Goal: Task Accomplishment & Management: Manage account settings

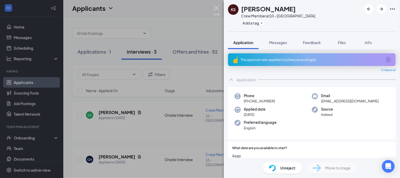
click at [216, 7] on img at bounding box center [216, 10] width 7 height 10
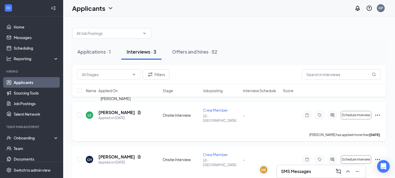
click at [129, 110] on h5 "[PERSON_NAME]" at bounding box center [117, 112] width 37 height 6
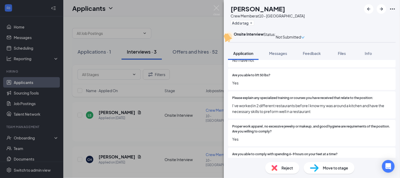
scroll to position [205, 0]
drag, startPoint x: 181, startPoint y: 30, endPoint x: 92, endPoint y: 51, distance: 91.2
click at [181, 32] on div "[PERSON_NAME] Crew Member at 10 - [GEOGRAPHIC_DATA] Add a tag Onsite Interview …" at bounding box center [200, 89] width 400 height 178
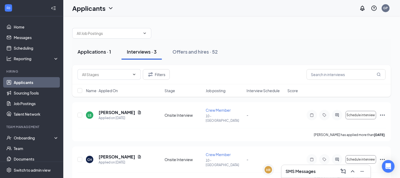
click at [92, 51] on div "Applications · 1" at bounding box center [93, 51] width 33 height 7
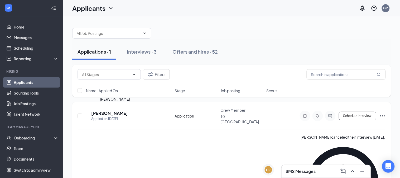
click at [109, 111] on h5 "[PERSON_NAME]" at bounding box center [109, 113] width 37 height 6
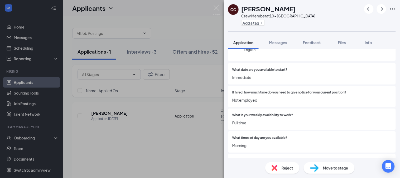
scroll to position [58, 0]
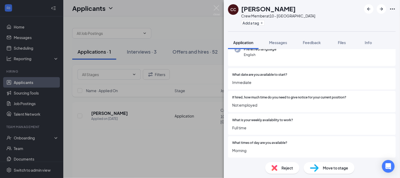
click at [165, 95] on div "CC [PERSON_NAME] Crew Member at 10 - [GEOGRAPHIC_DATA] Add a tag Application Me…" at bounding box center [200, 89] width 400 height 178
